Goal: Task Accomplishment & Management: Use online tool/utility

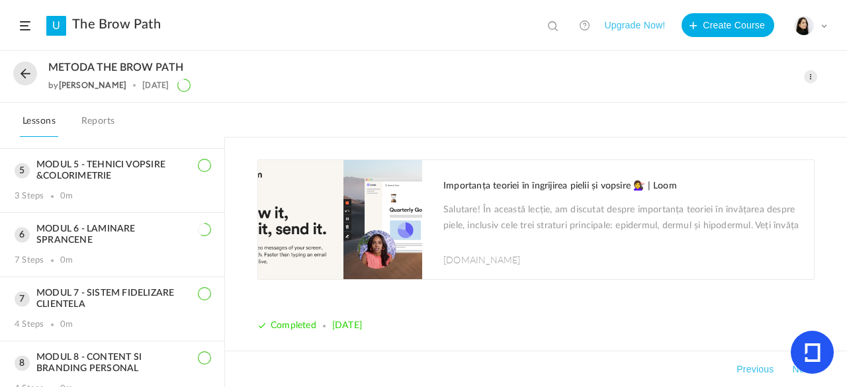
scroll to position [444, 0]
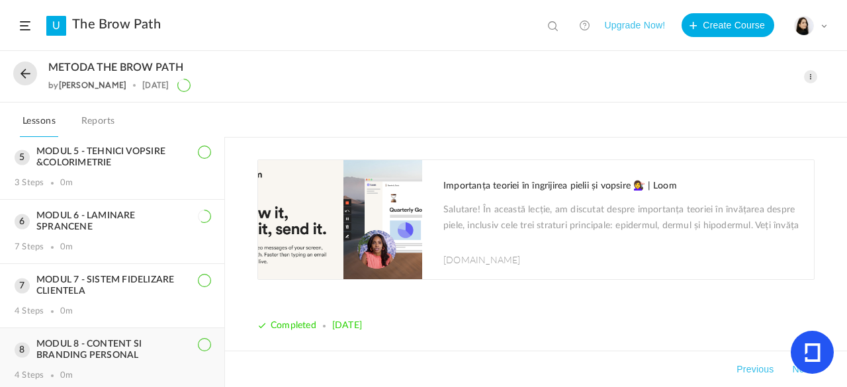
click at [118, 332] on div "MODUL 8 - CONTENT SI BRANDING PERSONAL 4 Steps 0m" at bounding box center [112, 360] width 224 height 64
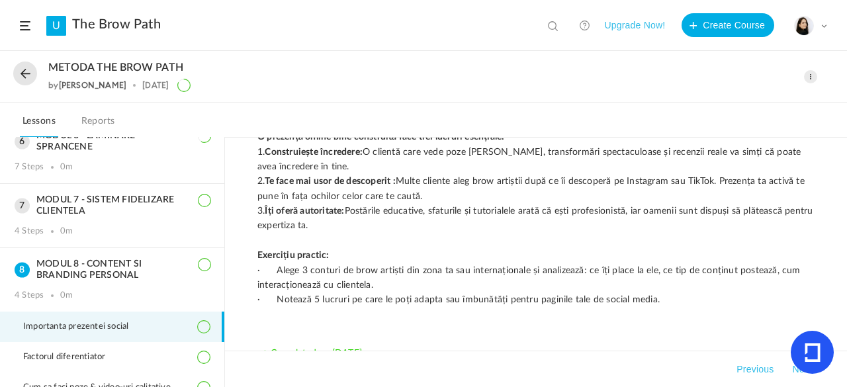
scroll to position [155, 0]
click at [813, 75] on span at bounding box center [810, 76] width 13 height 13
click at [740, 100] on link "Edit" at bounding box center [754, 106] width 124 height 24
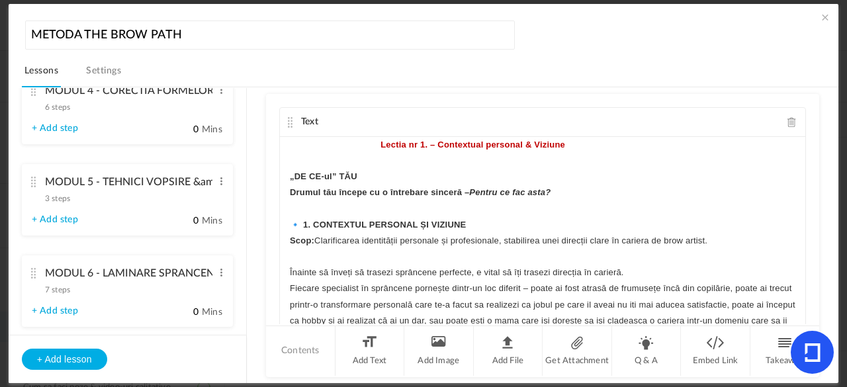
scroll to position [731, 0]
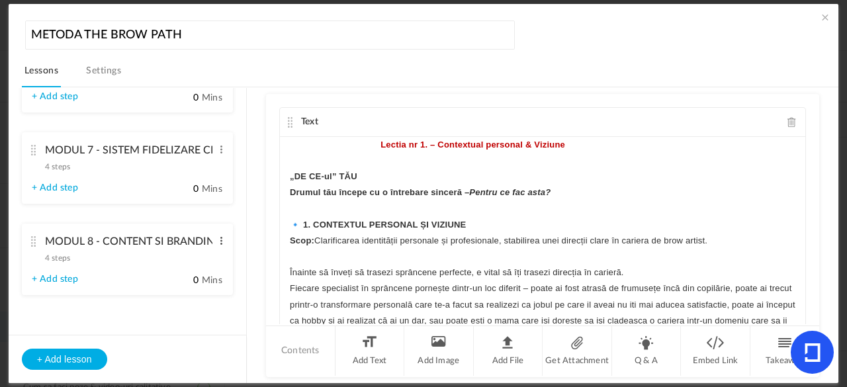
click at [216, 238] on span at bounding box center [221, 240] width 10 height 13
click at [192, 261] on link "Edit" at bounding box center [200, 263] width 52 height 16
click at [169, 293] on li "MODUL 8 - CONTENT SI BRANDING PERSONAL 4 steps Edit Delete + Add step 0 Mins" at bounding box center [127, 260] width 211 height 72
click at [34, 240] on cite at bounding box center [33, 241] width 9 height 11
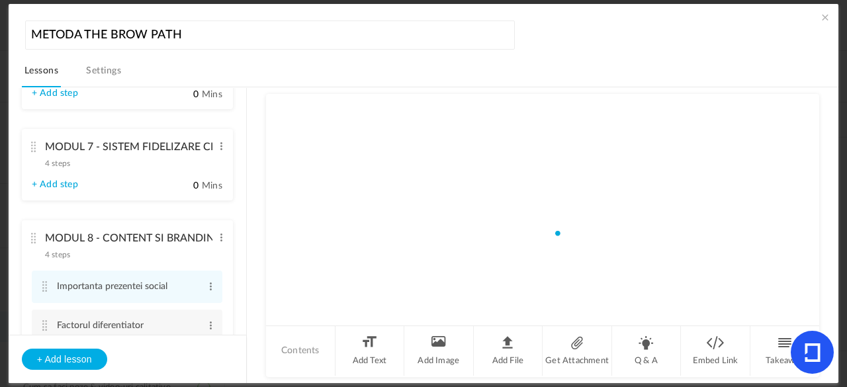
scroll to position [527, 0]
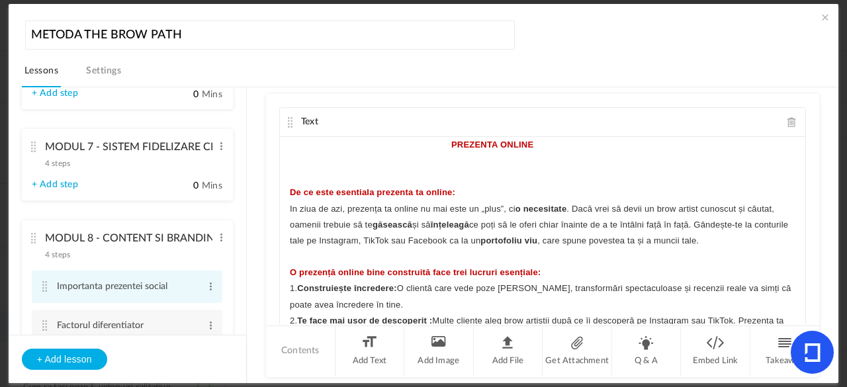
click at [213, 289] on li "Importanta prezentei social Edit Delete" at bounding box center [127, 287] width 191 height 32
click at [44, 289] on cite at bounding box center [44, 286] width 9 height 11
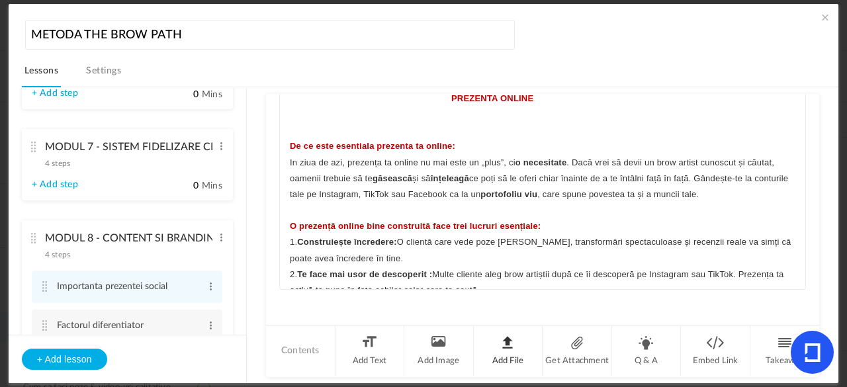
click at [511, 351] on li "Add File" at bounding box center [509, 351] width 70 height 50
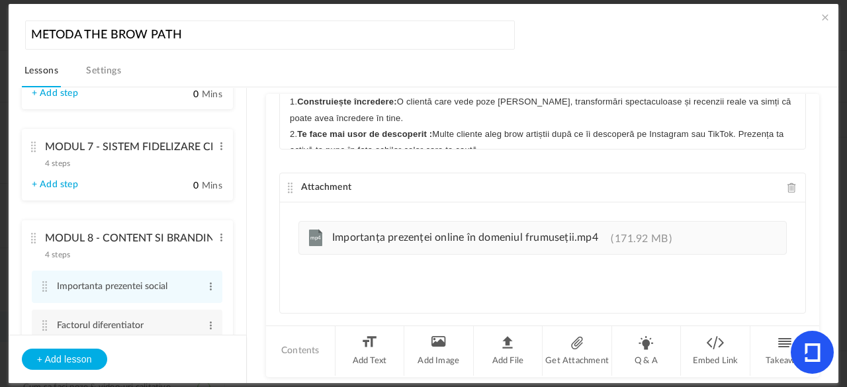
scroll to position [210, 0]
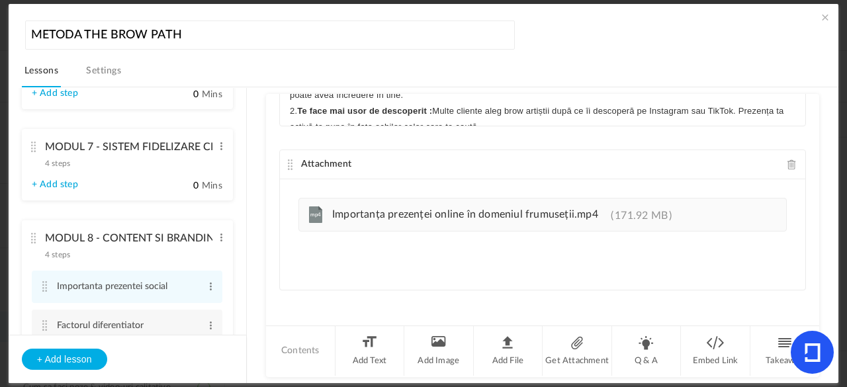
click at [290, 162] on cite at bounding box center [290, 165] width 9 height 11
click at [289, 162] on cite at bounding box center [290, 165] width 9 height 11
click at [289, 164] on cite at bounding box center [290, 165] width 9 height 11
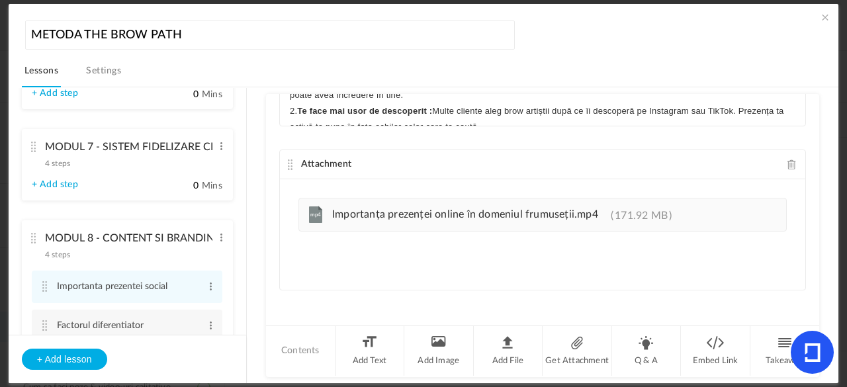
click at [293, 166] on cite at bounding box center [290, 165] width 9 height 11
click at [820, 19] on span at bounding box center [825, 17] width 13 height 13
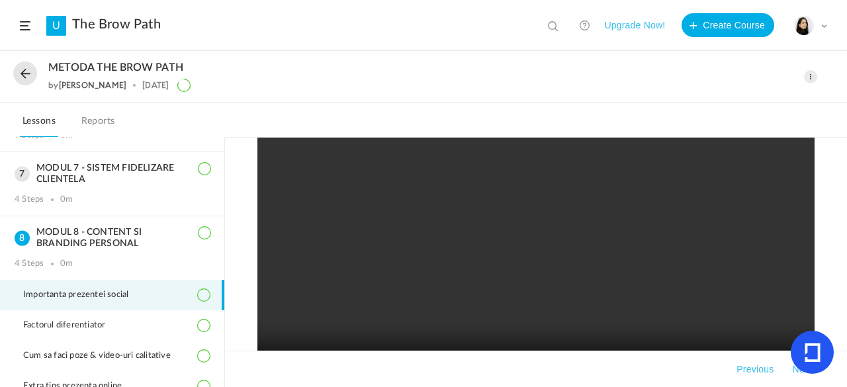
scroll to position [365, 0]
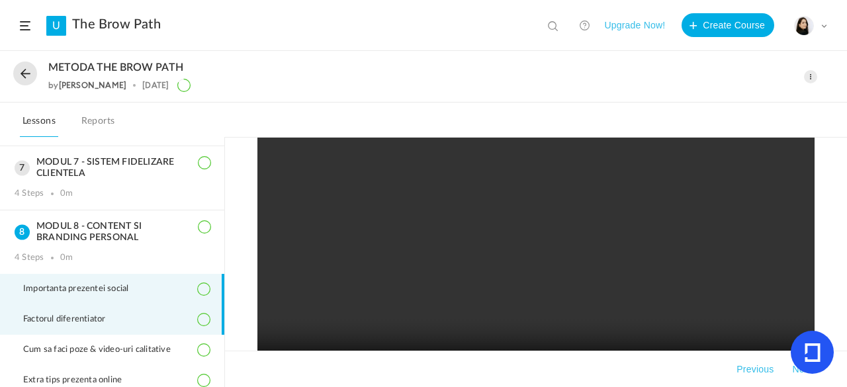
click at [113, 316] on span "Factorul diferentiator" at bounding box center [72, 319] width 99 height 11
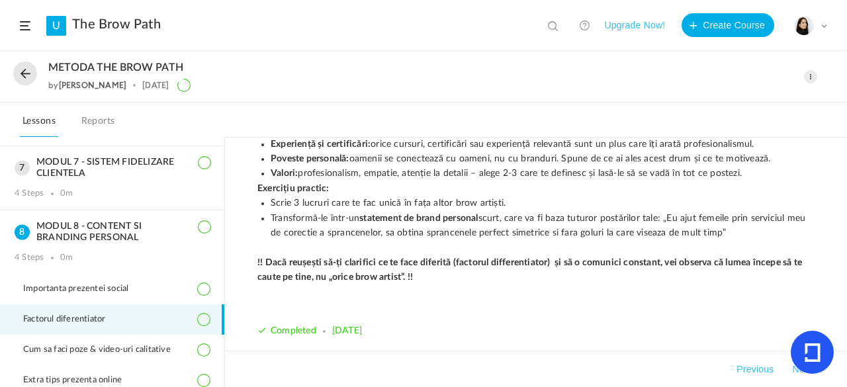
scroll to position [282, 0]
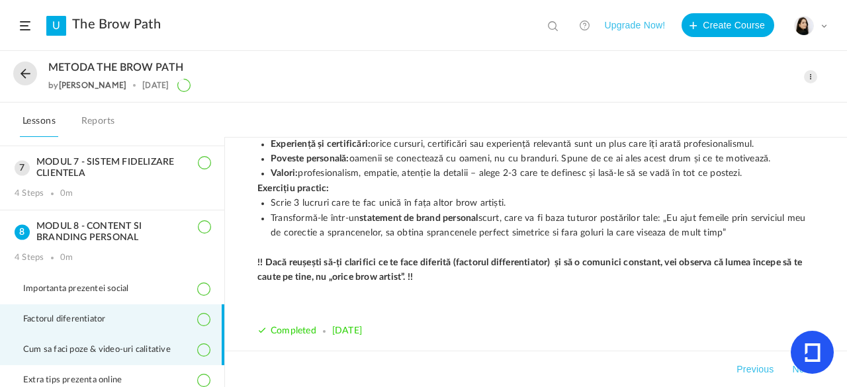
click at [171, 345] on span "Cum sa faci poze & video-uri calitative" at bounding box center [105, 350] width 164 height 11
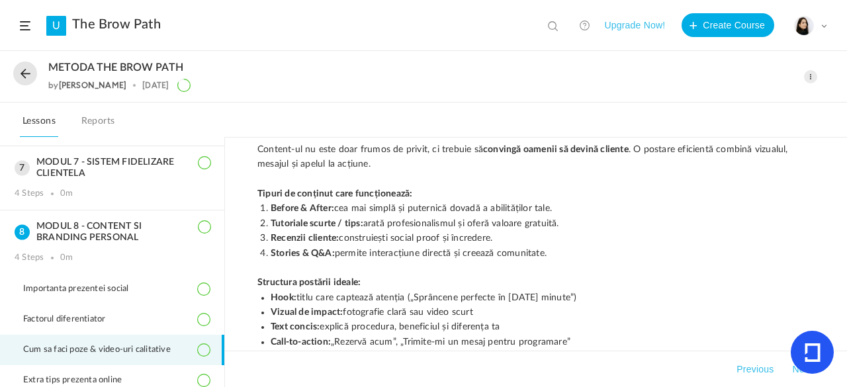
scroll to position [0, 0]
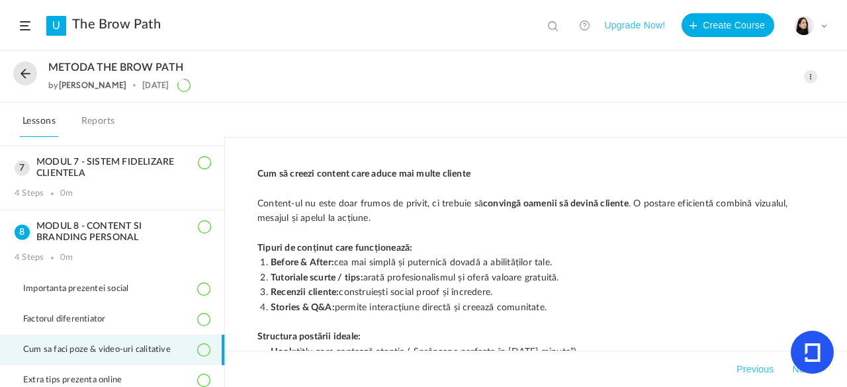
click at [201, 348] on icon at bounding box center [203, 350] width 13 height 13
click at [811, 77] on span at bounding box center [810, 76] width 13 height 13
click at [705, 107] on link "Edit" at bounding box center [754, 106] width 124 height 24
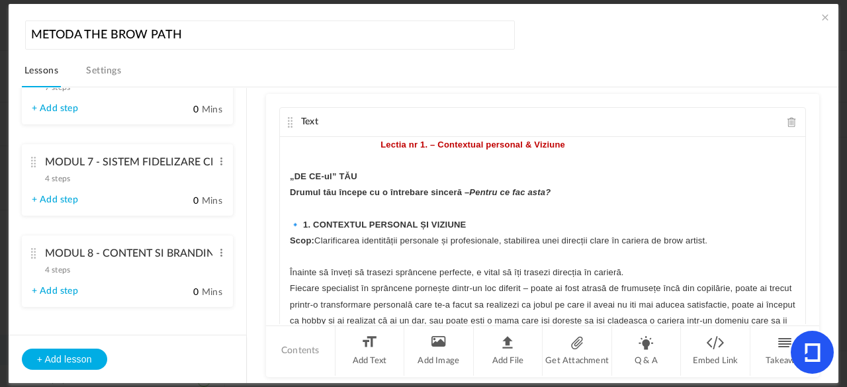
scroll to position [731, 0]
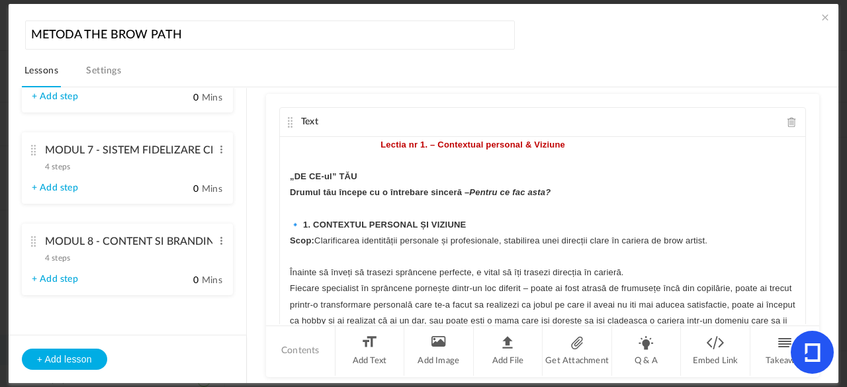
click at [32, 244] on cite at bounding box center [33, 241] width 9 height 11
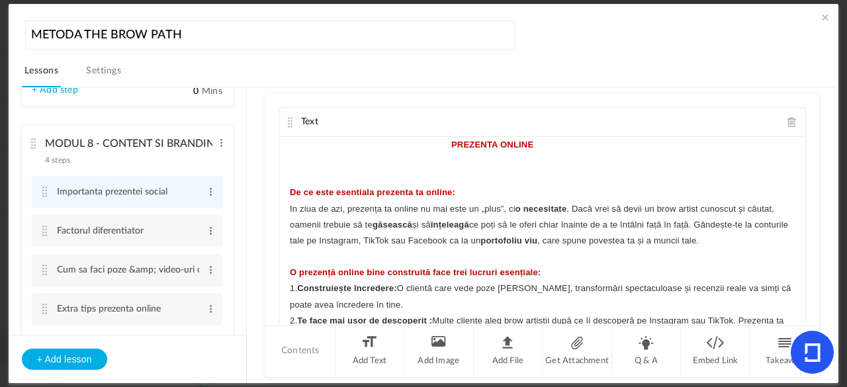
scroll to position [681, 0]
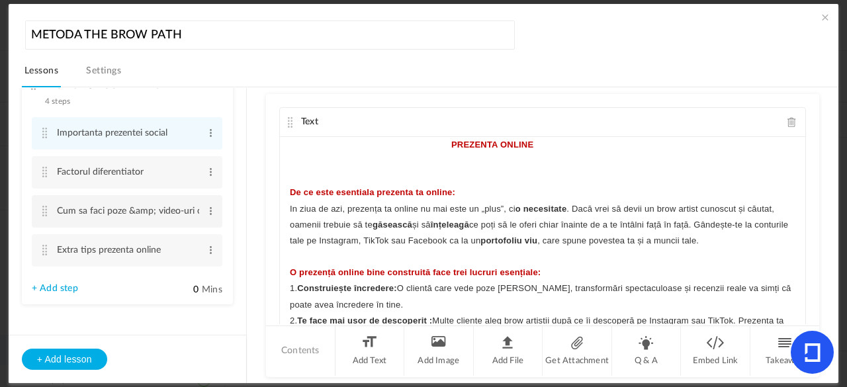
click at [42, 213] on cite at bounding box center [44, 211] width 9 height 11
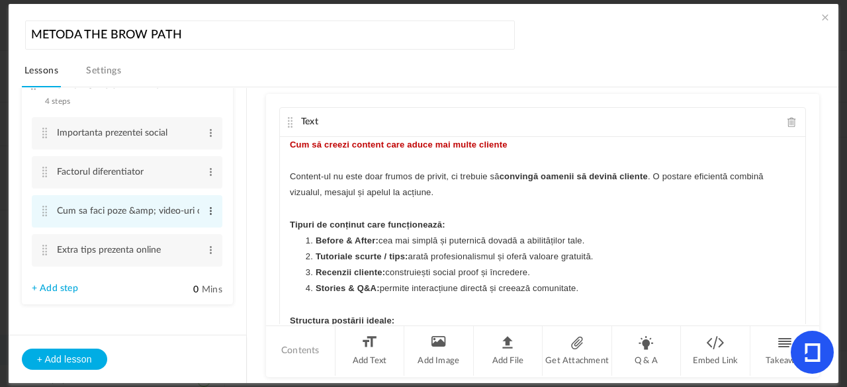
click at [210, 212] on span at bounding box center [211, 211] width 10 height 13
click at [191, 230] on link "Edit" at bounding box center [190, 233] width 52 height 16
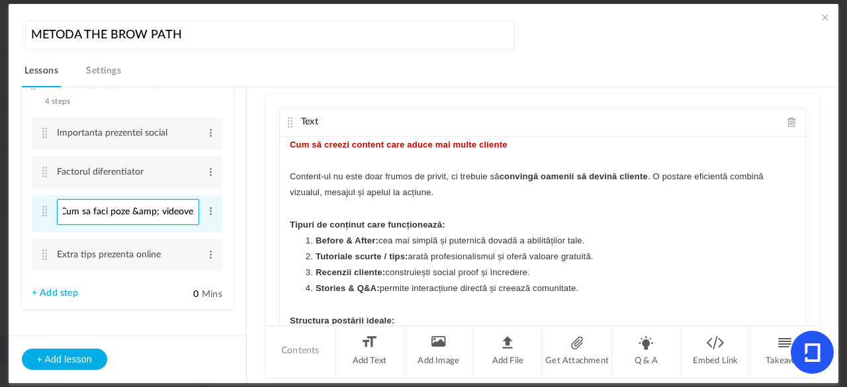
scroll to position [0, 0]
click at [128, 208] on input "Cum sa ve" at bounding box center [128, 212] width 142 height 26
type input "Content"
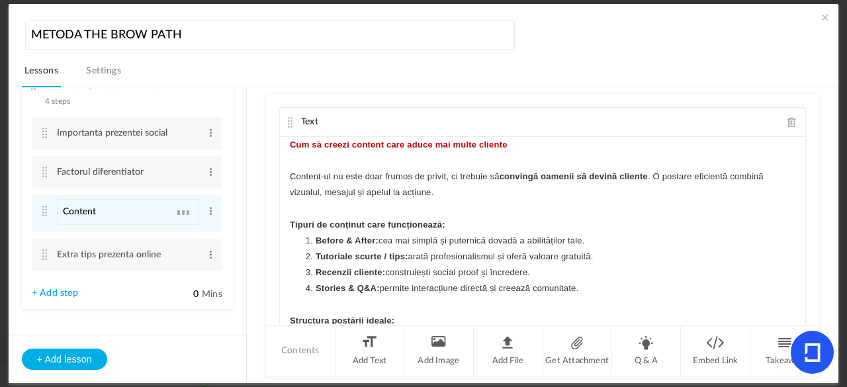
click at [254, 186] on section "MODUL 1 - CLARITATE SI VIZIUNE PERSONALA 5 steps Edit Delete Contextul personal…" at bounding box center [430, 235] width 785 height 297
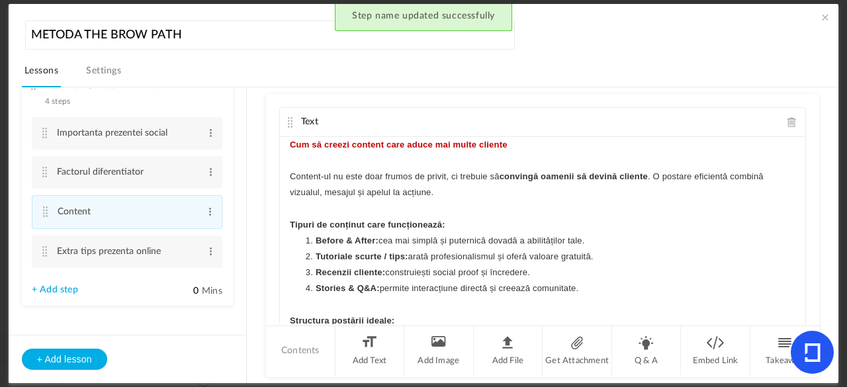
scroll to position [502, 0]
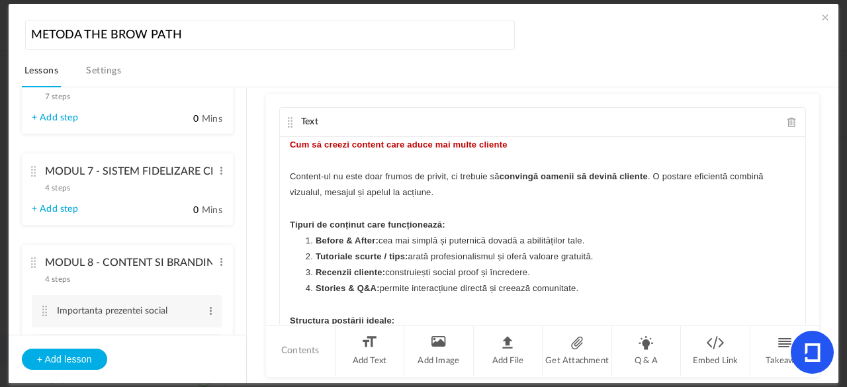
click at [819, 19] on span at bounding box center [825, 17] width 13 height 13
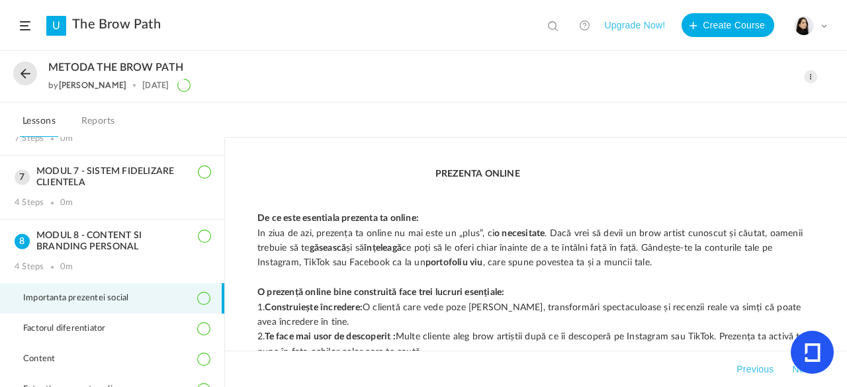
scroll to position [358, 0]
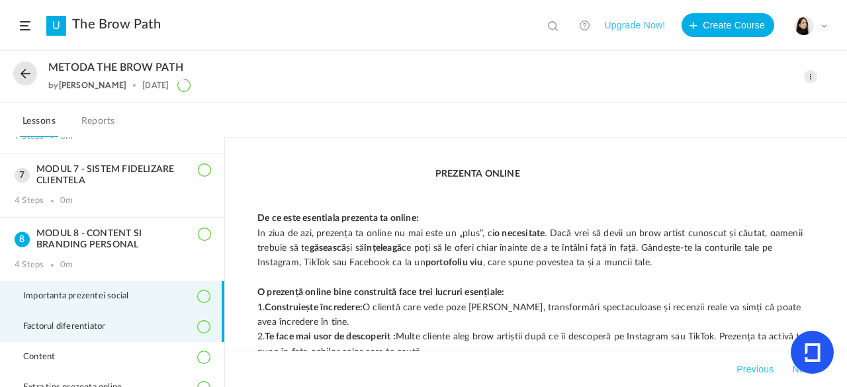
click at [154, 316] on li "Factorul diferentiator" at bounding box center [112, 327] width 224 height 30
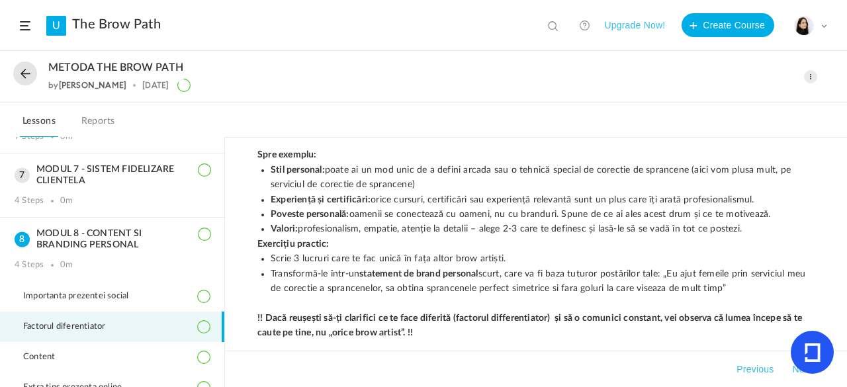
scroll to position [230, 0]
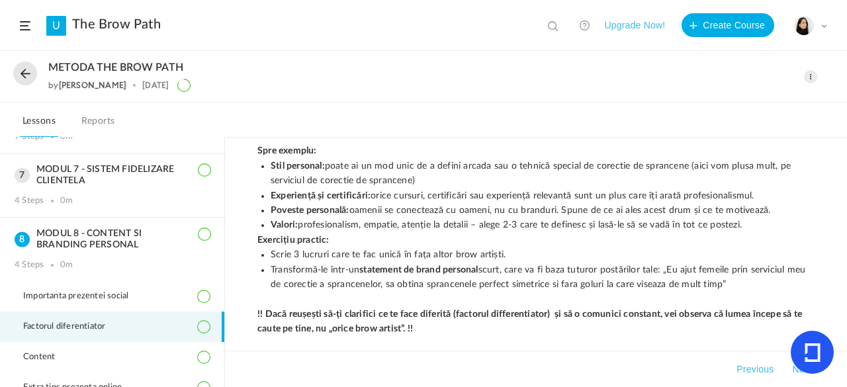
click at [813, 76] on span at bounding box center [810, 76] width 13 height 13
click at [743, 103] on link "Edit" at bounding box center [754, 106] width 124 height 24
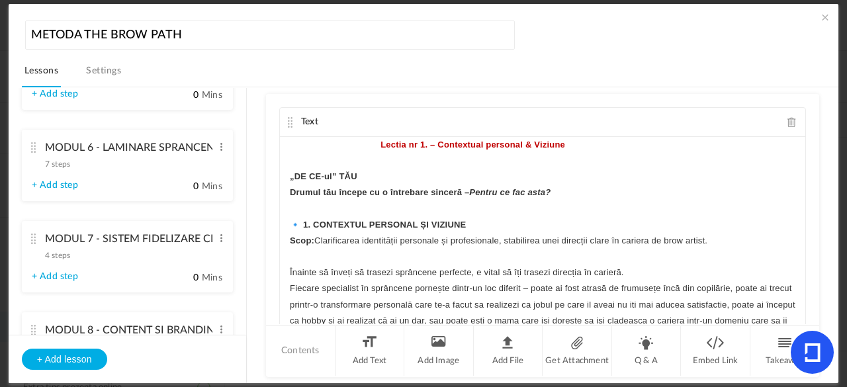
scroll to position [731, 0]
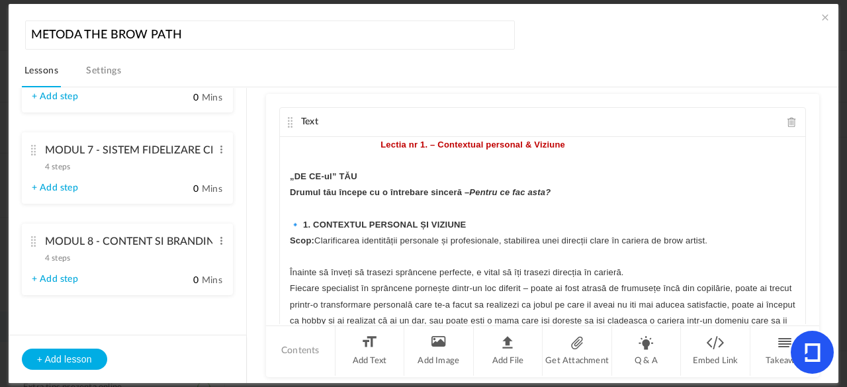
click at [32, 239] on cite at bounding box center [33, 241] width 9 height 11
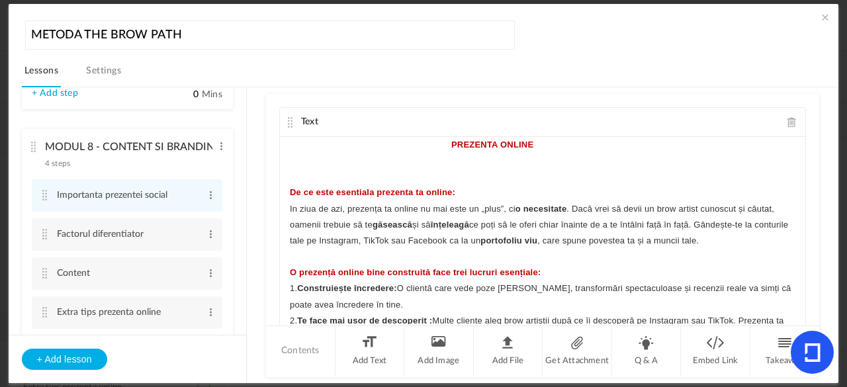
scroll to position [630, 0]
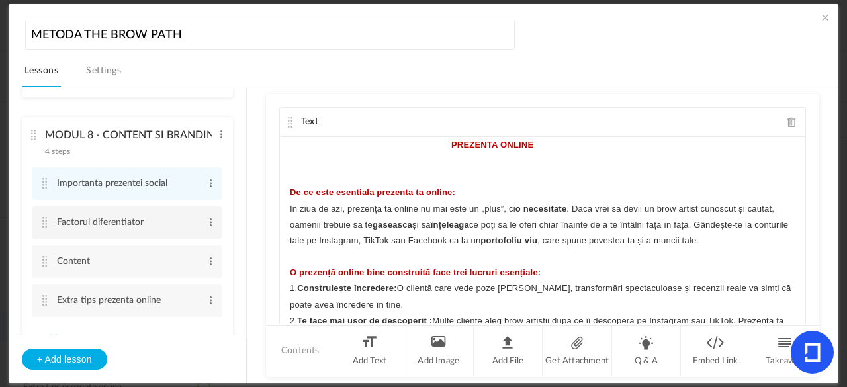
click at [42, 228] on cite at bounding box center [44, 222] width 9 height 11
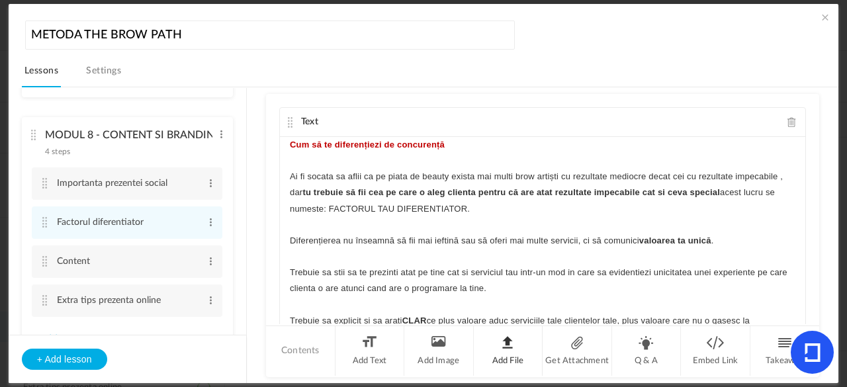
click at [513, 367] on li "Add File" at bounding box center [509, 351] width 70 height 50
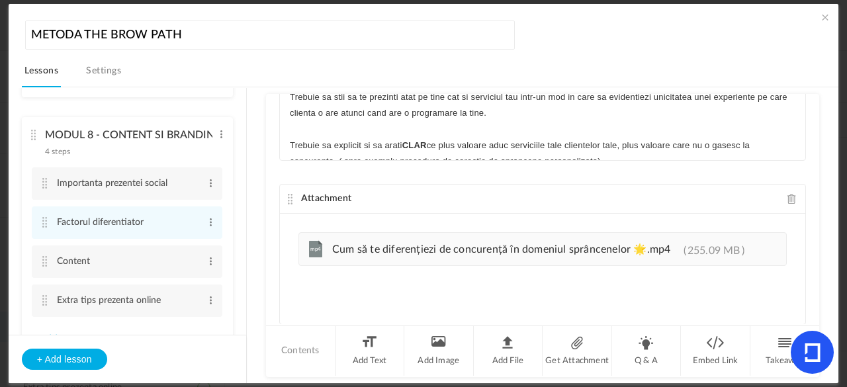
scroll to position [210, 0]
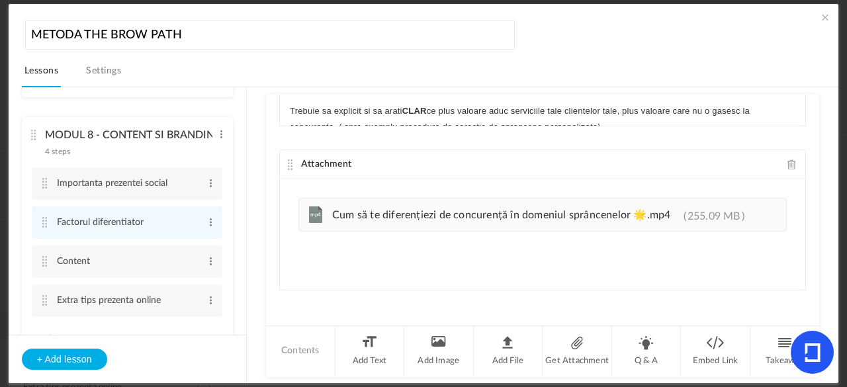
click at [286, 164] on cite at bounding box center [290, 165] width 9 height 11
click at [286, 165] on cite at bounding box center [290, 165] width 9 height 11
click at [826, 13] on span at bounding box center [825, 17] width 13 height 13
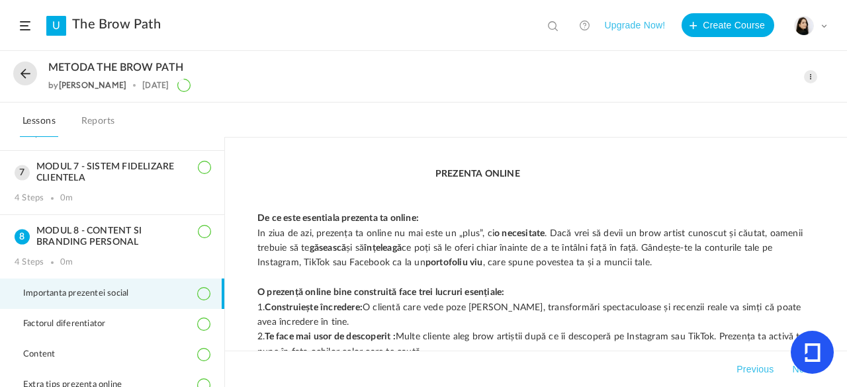
scroll to position [372, 0]
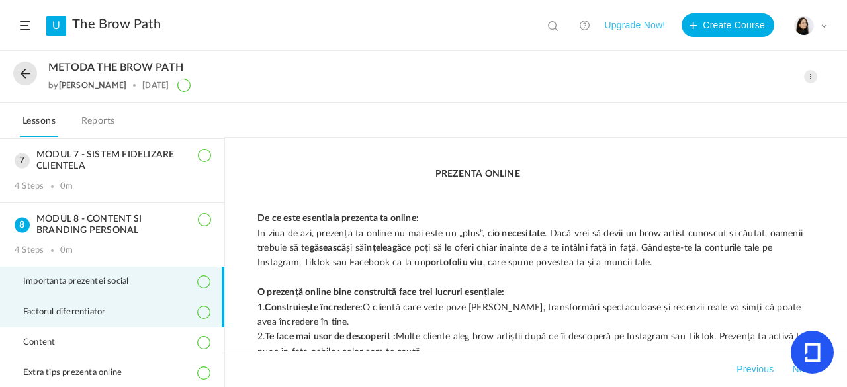
click at [170, 308] on li "Factorul diferentiator" at bounding box center [112, 312] width 224 height 30
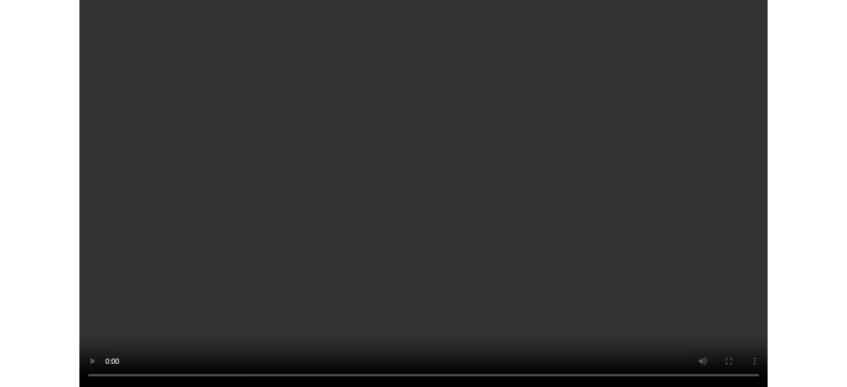
scroll to position [283, 0]
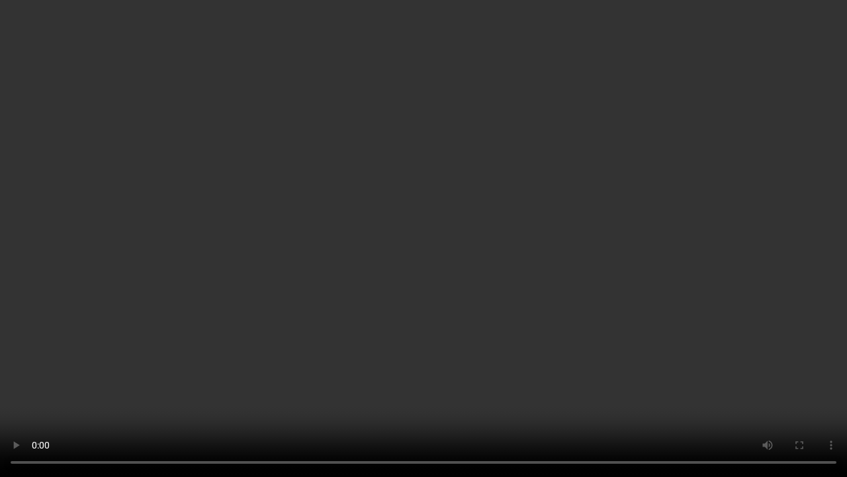
click at [332, 356] on video at bounding box center [423, 238] width 847 height 477
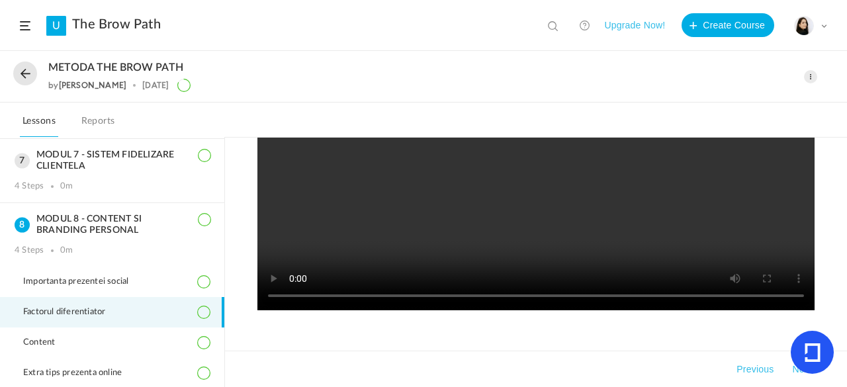
scroll to position [372, 0]
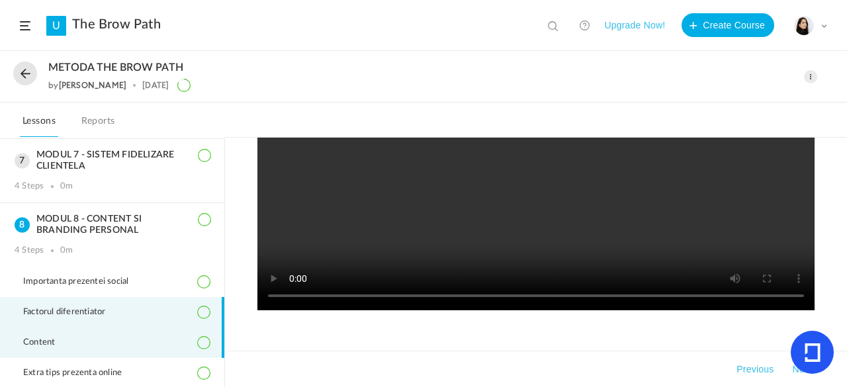
click at [142, 336] on li "Content" at bounding box center [112, 343] width 224 height 30
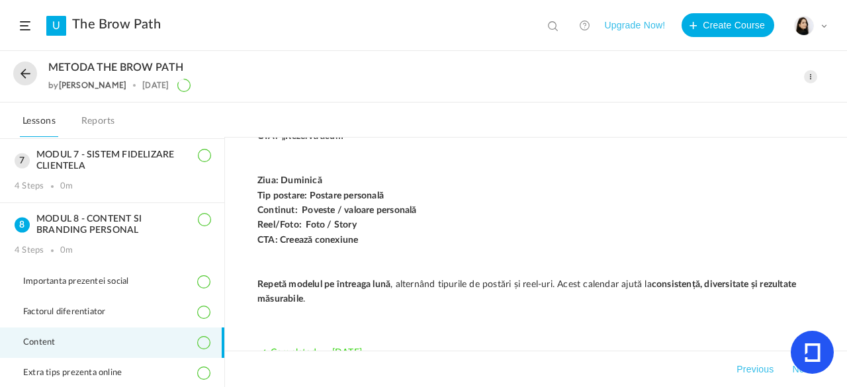
scroll to position [1473, 0]
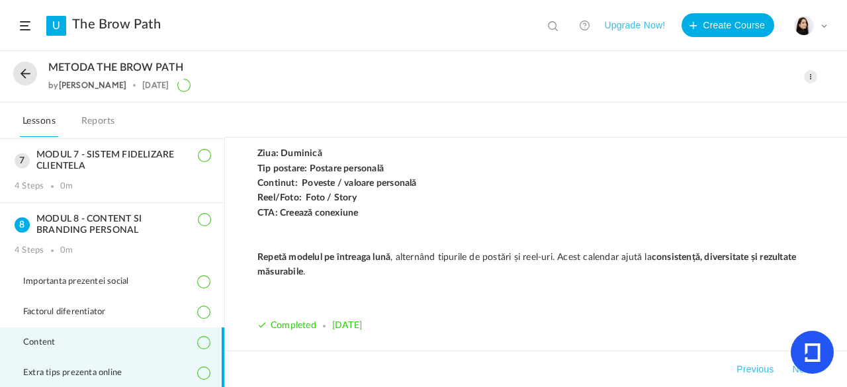
click at [173, 368] on li "Extra tips prezenta online" at bounding box center [112, 373] width 224 height 30
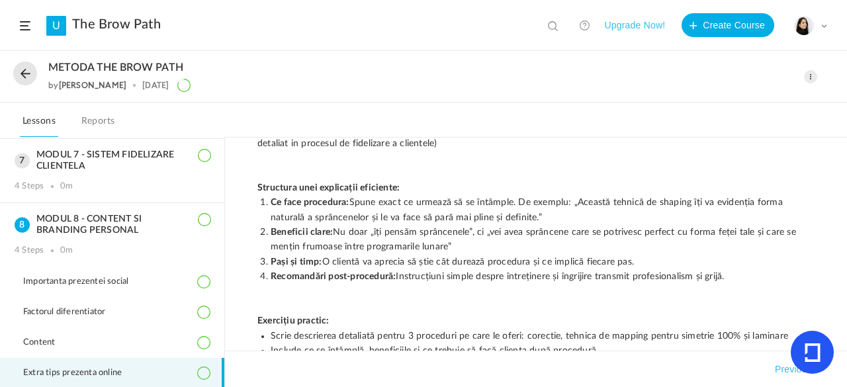
scroll to position [0, 0]
